Goal: Task Accomplishment & Management: Use online tool/utility

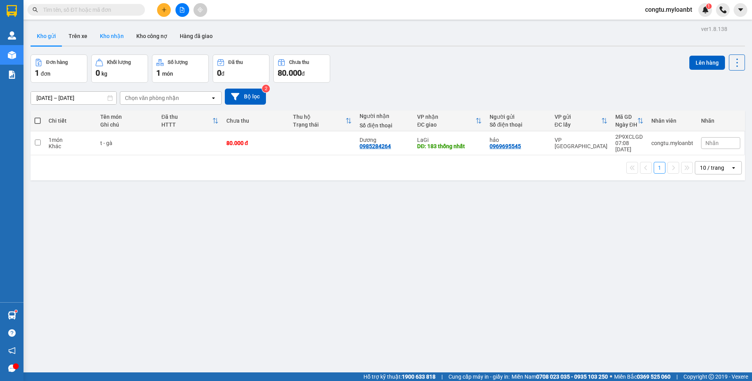
drag, startPoint x: 102, startPoint y: 30, endPoint x: 113, endPoint y: 40, distance: 15.3
click at [102, 30] on button "Kho nhận" at bounding box center [112, 36] width 36 height 19
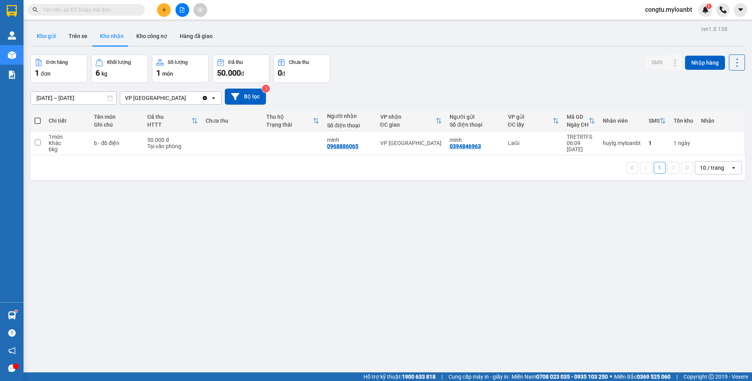
click at [39, 34] on button "Kho gửi" at bounding box center [47, 36] width 32 height 19
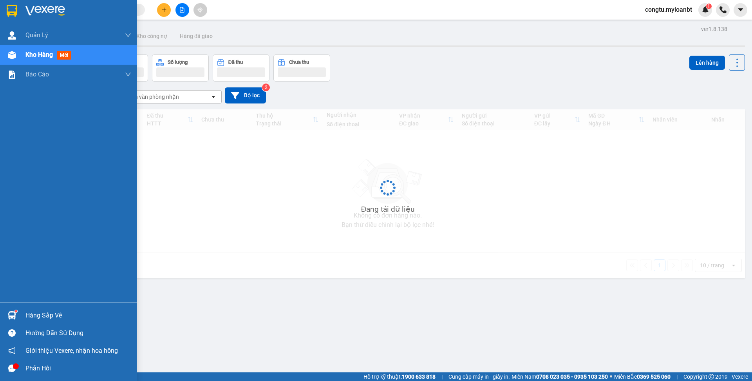
drag, startPoint x: 16, startPoint y: 321, endPoint x: 126, endPoint y: 319, distance: 109.7
click at [17, 321] on div at bounding box center [12, 315] width 14 height 14
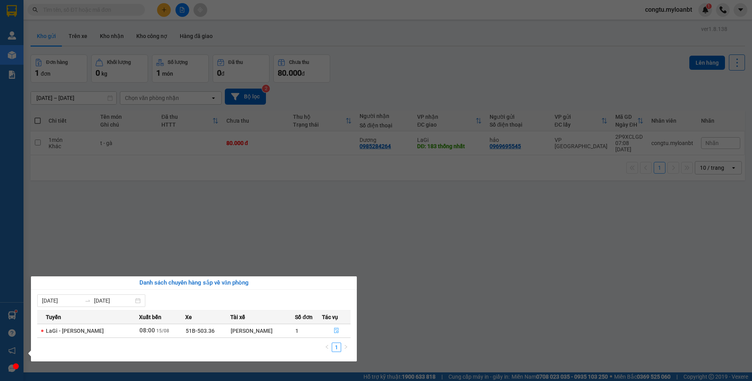
click at [344, 328] on button "button" at bounding box center [337, 330] width 28 height 13
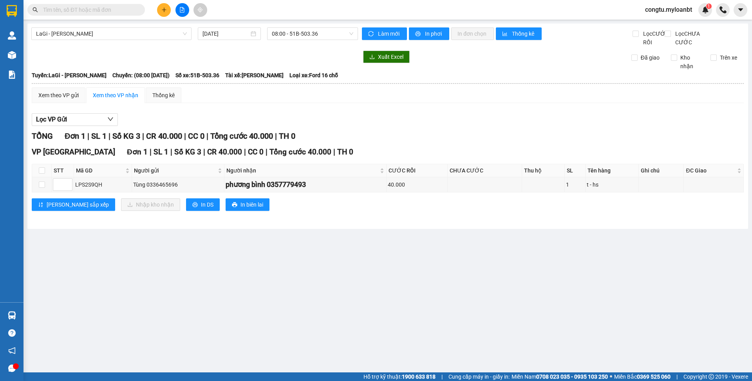
type input "[DATE]"
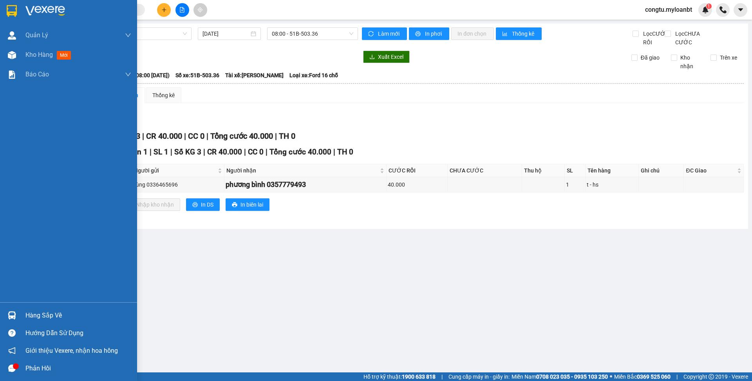
drag, startPoint x: 56, startPoint y: 306, endPoint x: 52, endPoint y: 313, distance: 7.7
click at [54, 309] on div "Hàng sắp về" at bounding box center [68, 315] width 137 height 18
click at [52, 313] on div "Quản [PERSON_NAME] lý giao nhận mới Kho hàng mới Báo cáo Mẫu 1: Báo cáo dòng ti…" at bounding box center [68, 190] width 137 height 381
click at [62, 313] on div "Hàng sắp về" at bounding box center [78, 316] width 106 height 12
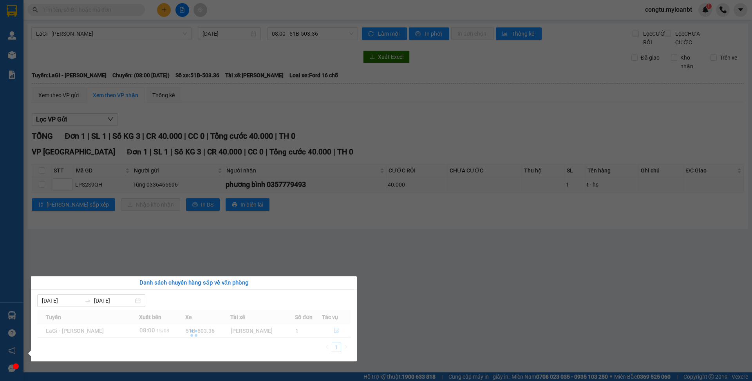
click at [331, 227] on section "Kết quả tìm kiếm ( 1 ) Bộ lọc Mã ĐH Trạng thái Món hàng Thu hộ Tổng cước Chưa c…" at bounding box center [376, 190] width 752 height 381
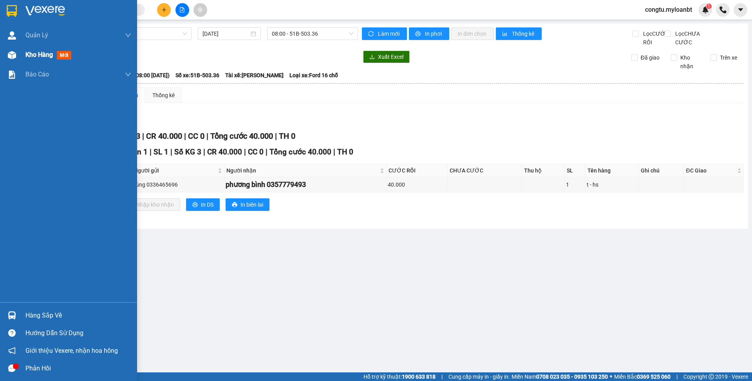
click at [38, 55] on span "Kho hàng" at bounding box center [38, 54] width 27 height 7
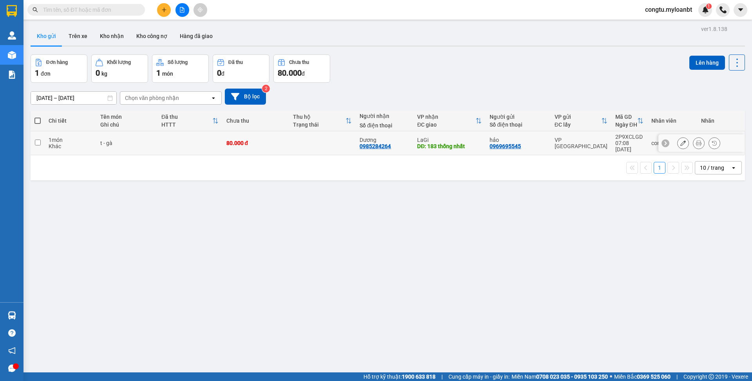
click at [324, 141] on td at bounding box center [322, 143] width 67 height 24
checkbox input "true"
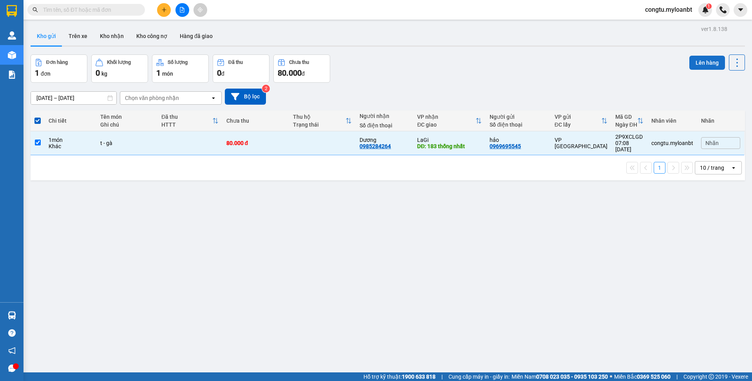
click at [699, 61] on button "Lên hàng" at bounding box center [708, 63] width 36 height 14
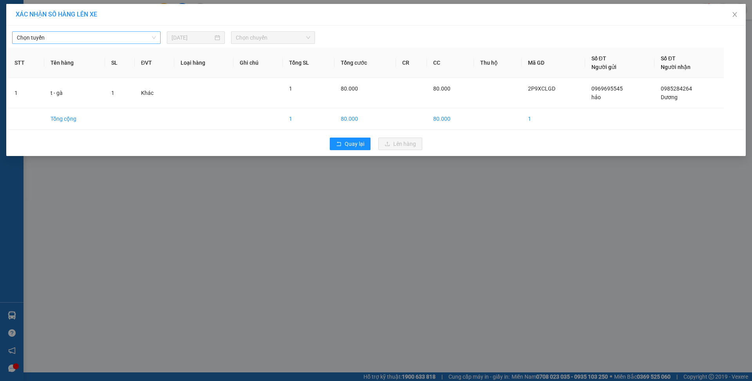
click at [155, 42] on div "Chọn tuyến [DATE] Chọn chuyến" at bounding box center [163, 37] width 309 height 13
click at [147, 41] on span "Chọn tuyến" at bounding box center [86, 38] width 139 height 12
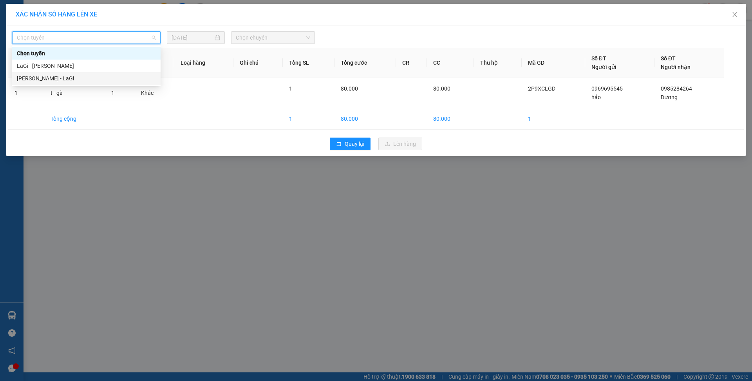
click at [118, 76] on div "[PERSON_NAME] - LaGi" at bounding box center [86, 78] width 139 height 9
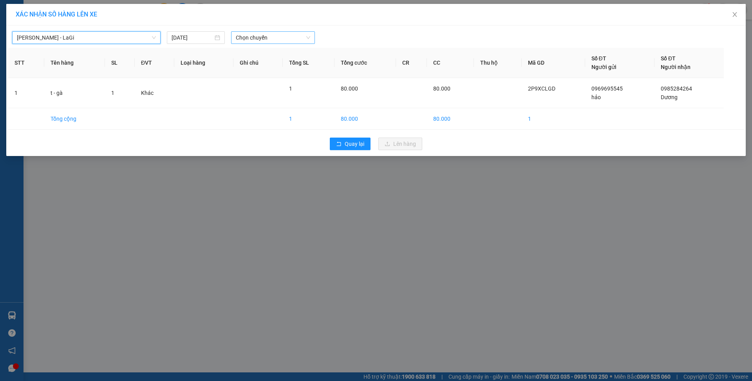
click at [264, 39] on span "Chọn chuyến" at bounding box center [273, 38] width 74 height 12
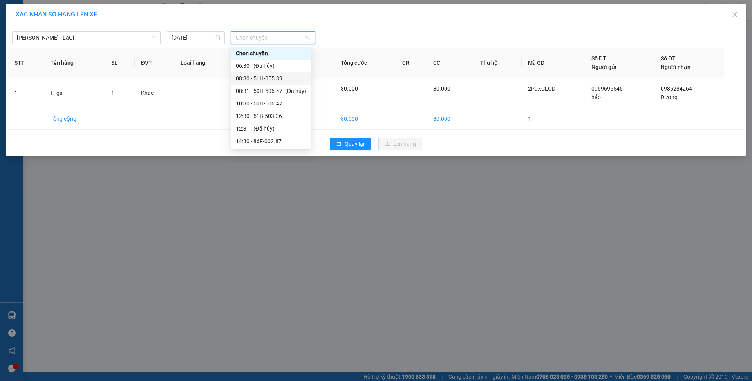
click at [279, 81] on div "08:30 - 51H-055.39" at bounding box center [271, 78] width 71 height 9
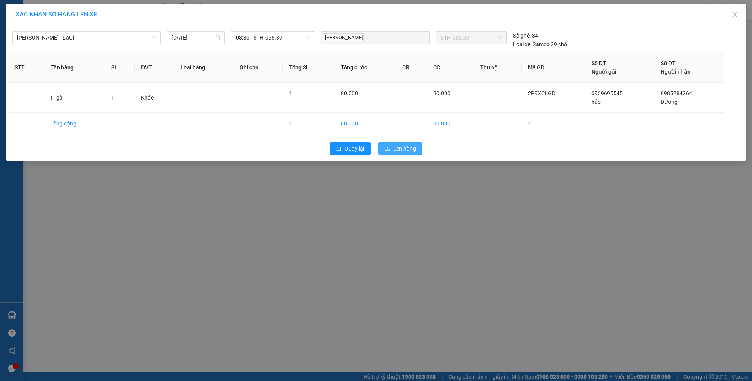
click at [399, 143] on button "Lên hàng" at bounding box center [401, 148] width 44 height 13
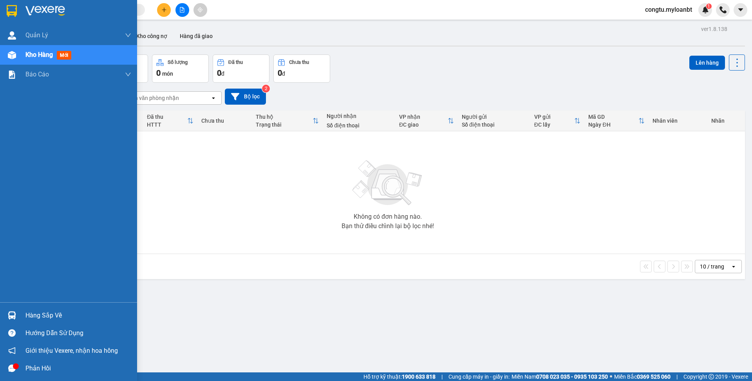
click at [25, 311] on div "Hàng sắp về" at bounding box center [68, 315] width 137 height 18
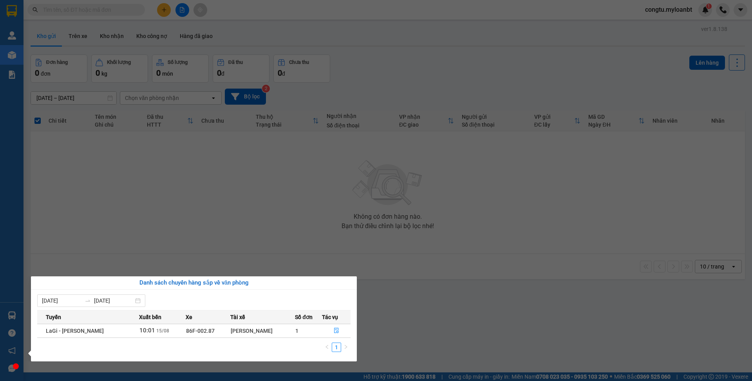
click at [301, 239] on section "Kết quả tìm kiếm ( 1 ) Bộ lọc Mã ĐH Trạng thái Món hàng Thu hộ Tổng cước Chưa c…" at bounding box center [376, 190] width 752 height 381
